Goal: Find specific page/section: Find specific page/section

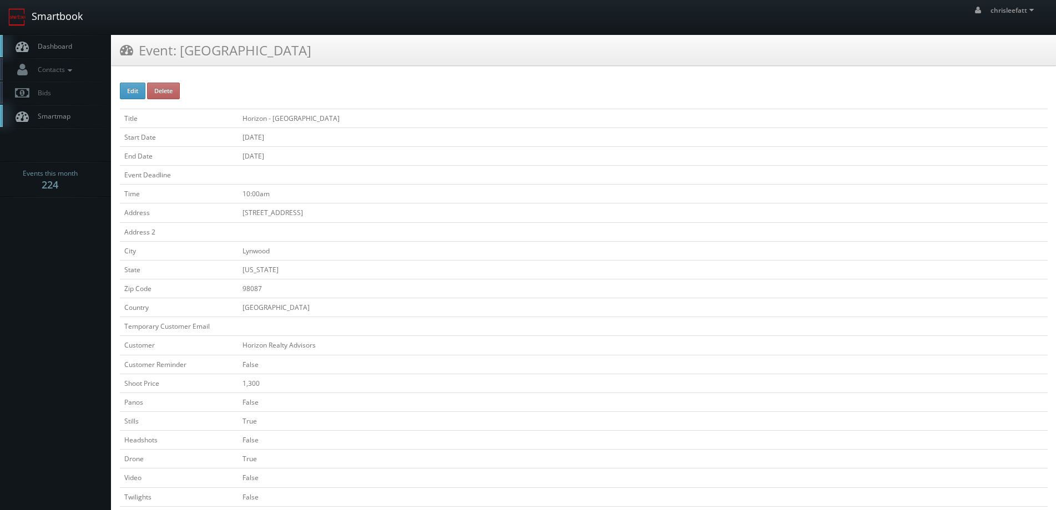
click at [60, 17] on link "Smartbook" at bounding box center [45, 17] width 91 height 34
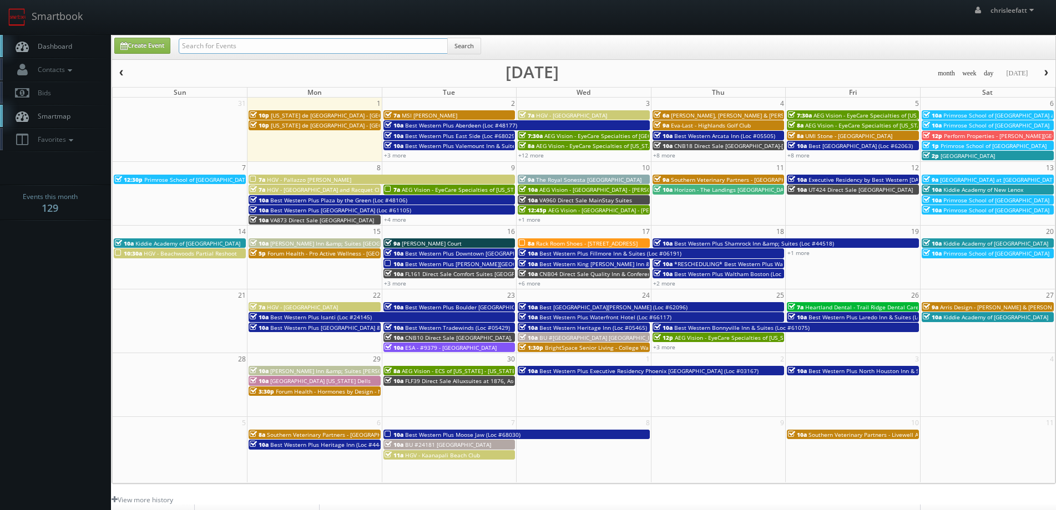
click at [255, 43] on input "text" at bounding box center [313, 46] width 269 height 16
type input "eufaula"
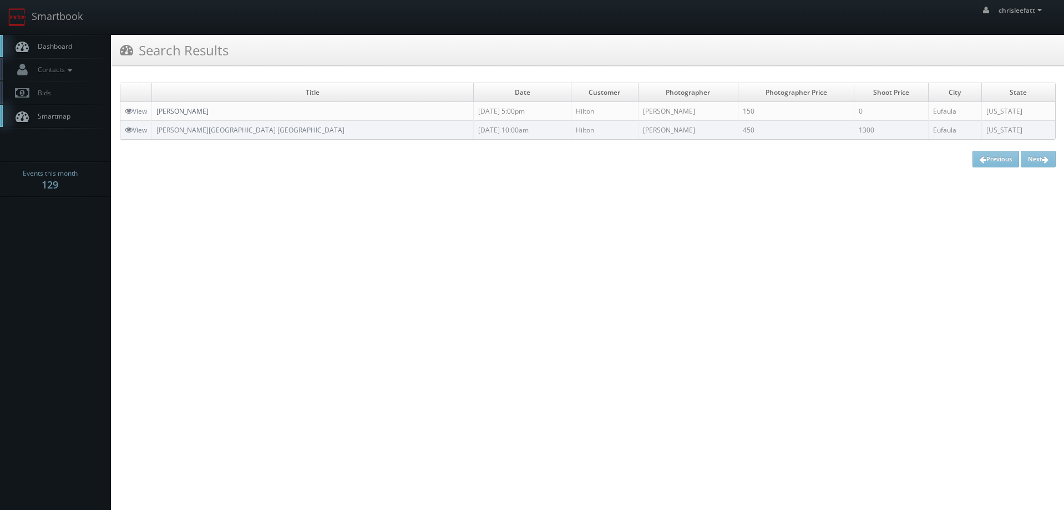
click at [193, 112] on link "[PERSON_NAME]" at bounding box center [182, 111] width 52 height 9
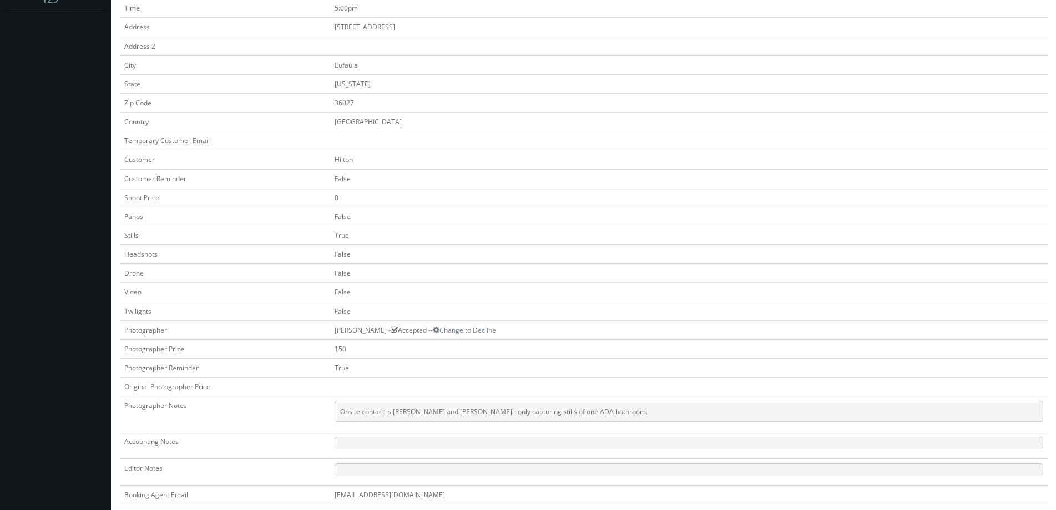
scroll to position [130, 0]
